Goal: Task Accomplishment & Management: Use online tool/utility

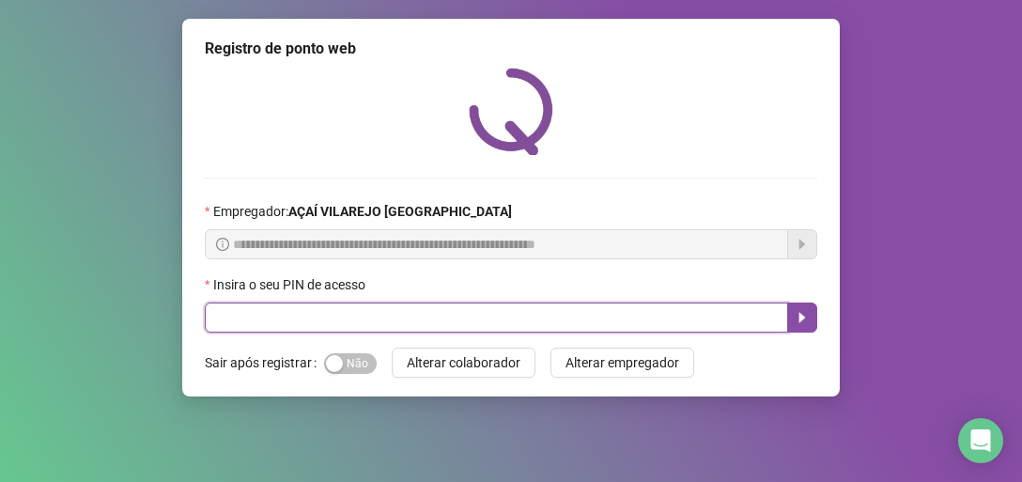
click at [402, 318] on input "text" at bounding box center [496, 317] width 583 height 30
type input "*****"
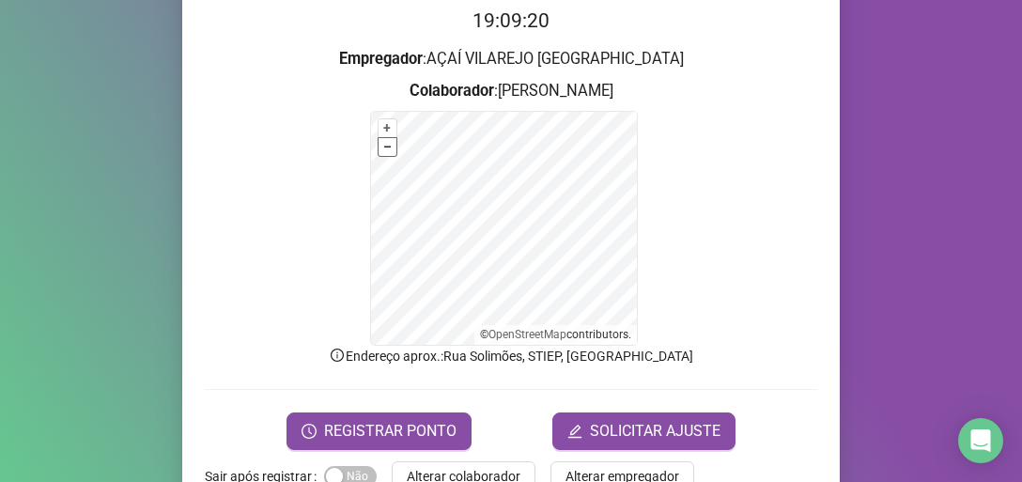
scroll to position [225, 0]
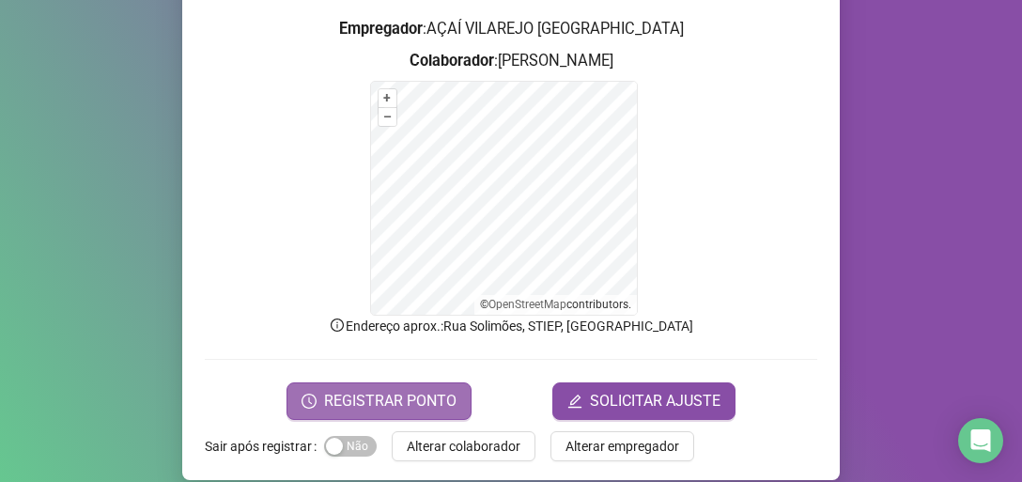
click at [387, 395] on span "REGISTRAR PONTO" at bounding box center [390, 401] width 132 height 23
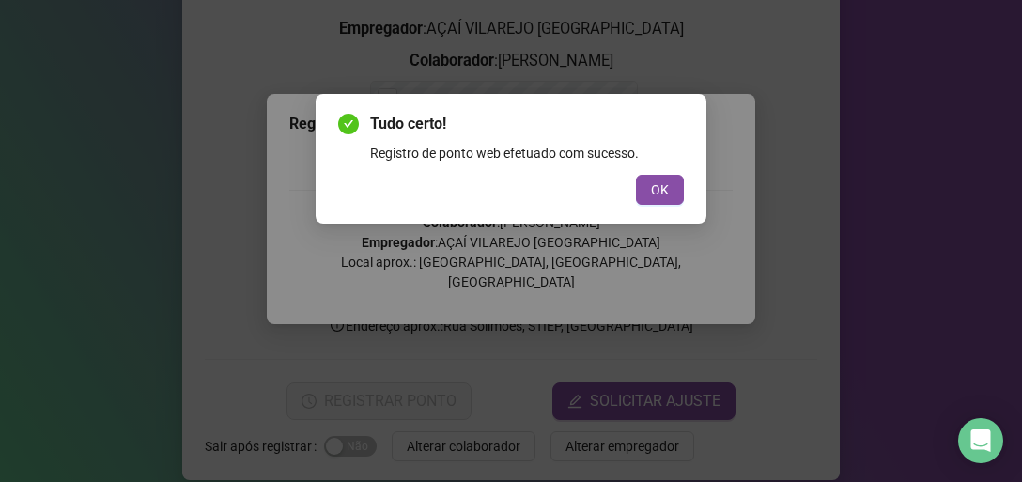
drag, startPoint x: 669, startPoint y: 181, endPoint x: 680, endPoint y: 173, distance: 14.1
click at [680, 173] on div "Tudo certo! Registro de ponto web efetuado com sucesso. OK" at bounding box center [511, 159] width 346 height 92
click at [658, 197] on span "OK" at bounding box center [660, 189] width 18 height 21
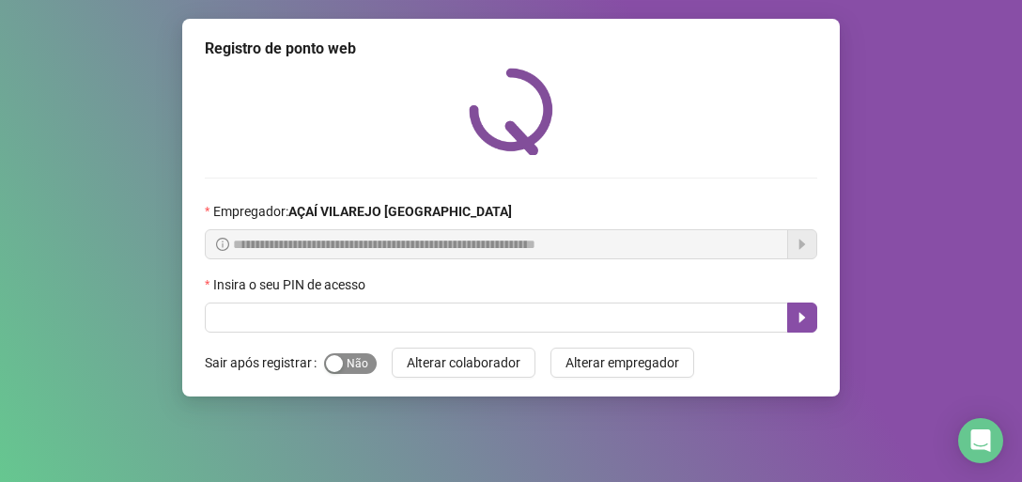
click at [344, 366] on span "Sim Não" at bounding box center [350, 363] width 53 height 21
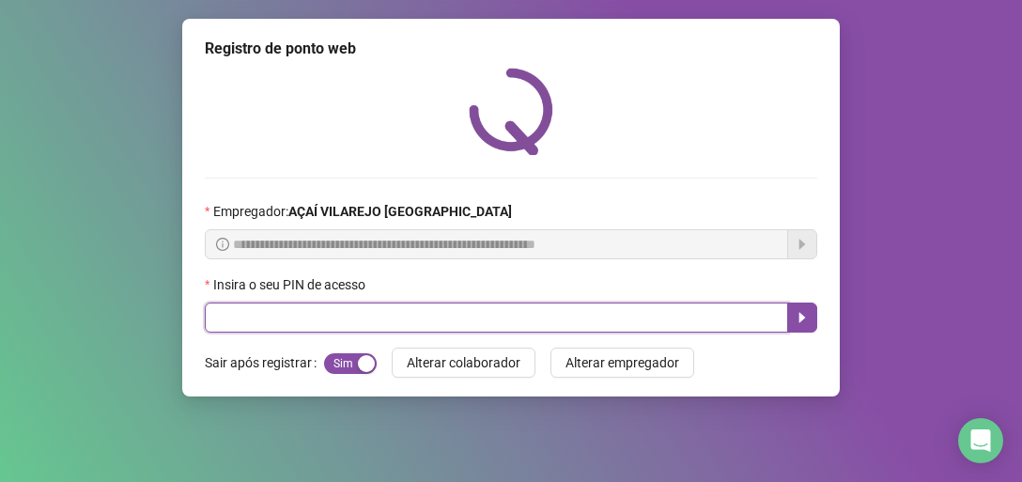
click at [355, 327] on input "text" at bounding box center [496, 317] width 583 height 30
type input "*****"
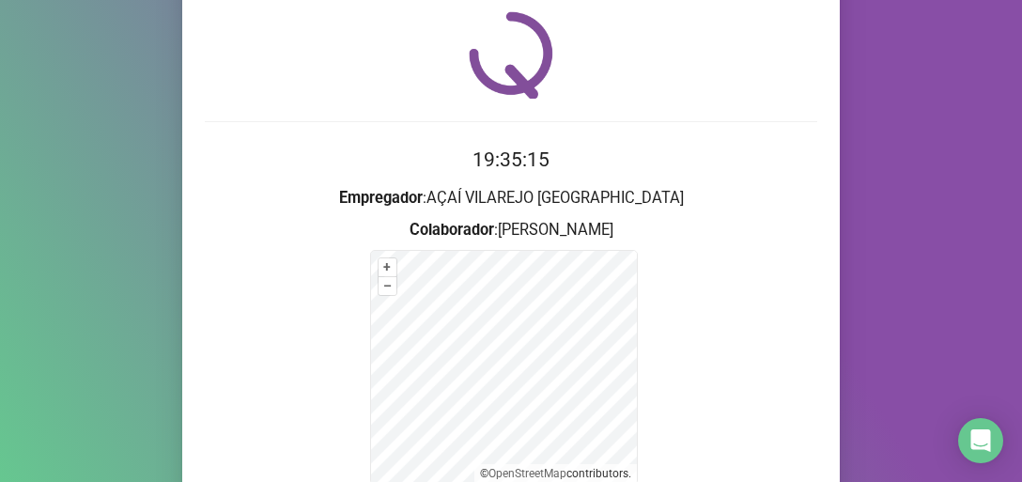
scroll to position [245, 0]
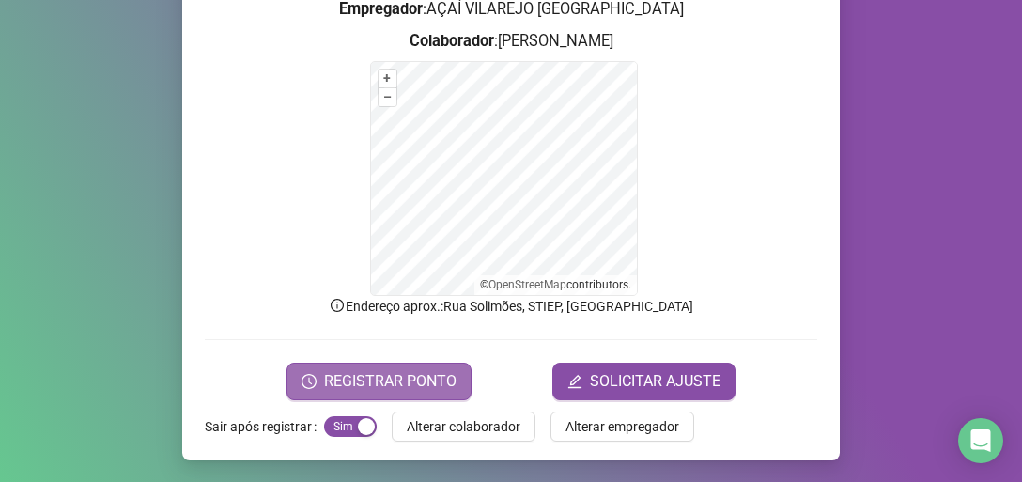
click at [399, 383] on span "REGISTRAR PONTO" at bounding box center [390, 381] width 132 height 23
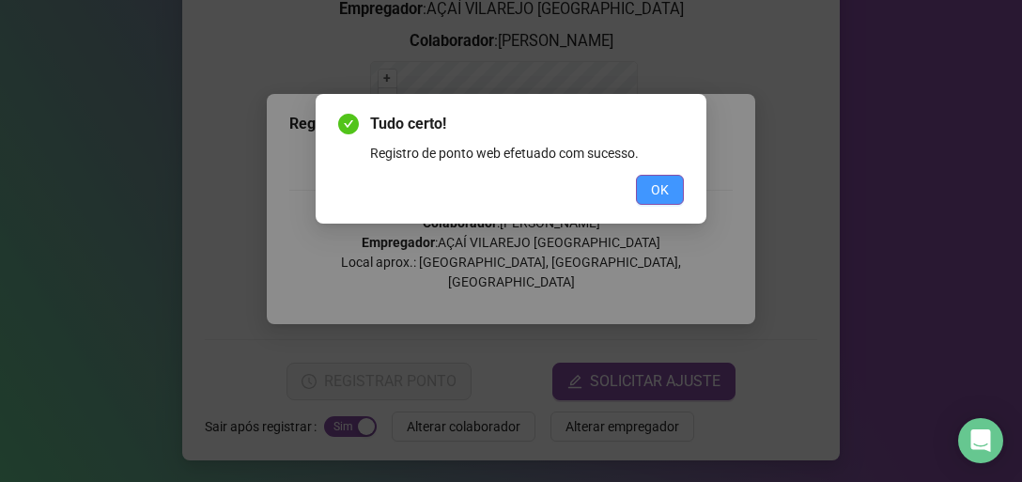
click at [663, 181] on span "OK" at bounding box center [660, 189] width 18 height 21
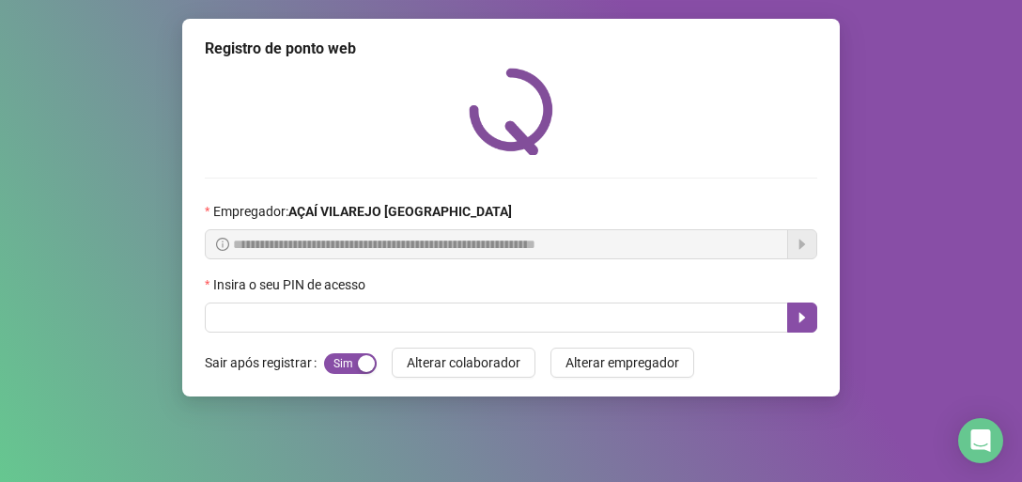
scroll to position [0, 0]
